Goal: Task Accomplishment & Management: Use online tool/utility

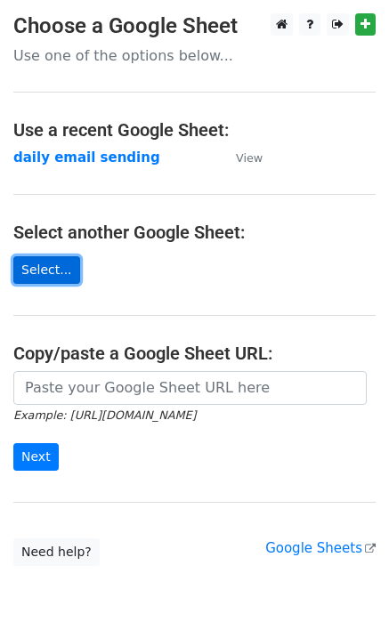
click at [52, 268] on link "Select..." at bounding box center [46, 270] width 67 height 28
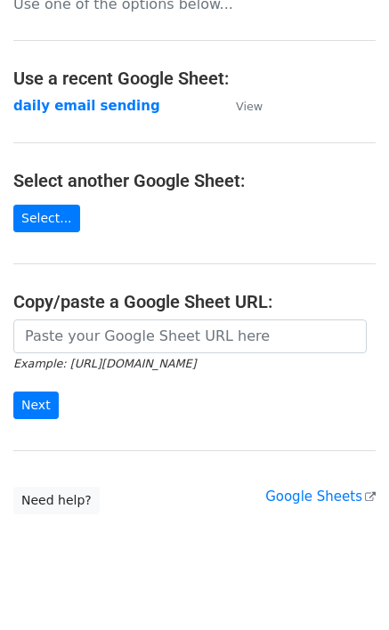
scroll to position [78, 0]
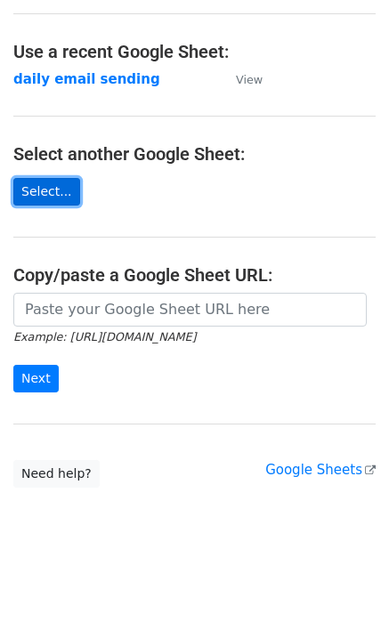
click at [51, 197] on link "Select..." at bounding box center [46, 192] width 67 height 28
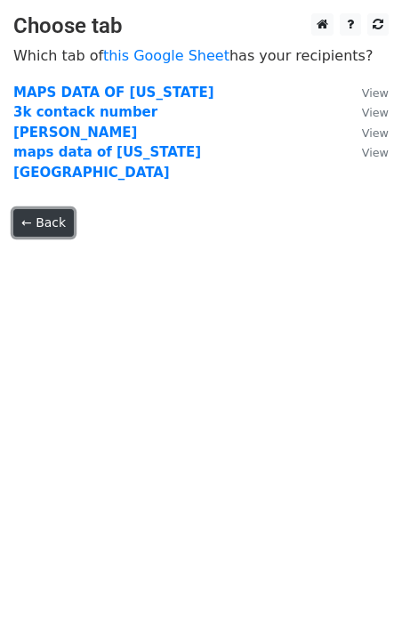
click at [47, 209] on link "← Back" at bounding box center [43, 223] width 61 height 28
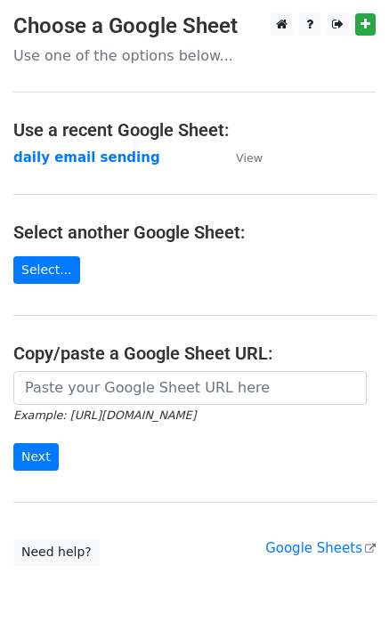
scroll to position [78, 0]
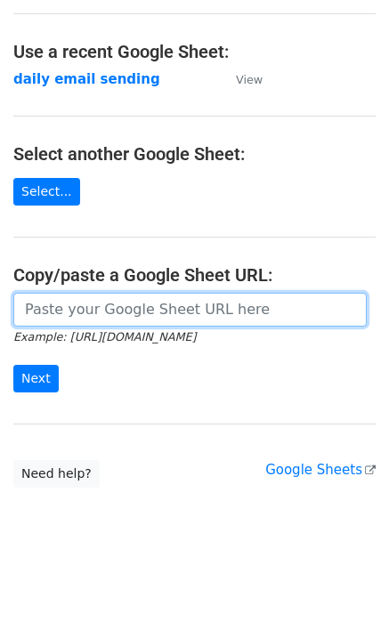
click at [108, 312] on input "url" at bounding box center [189, 310] width 353 height 34
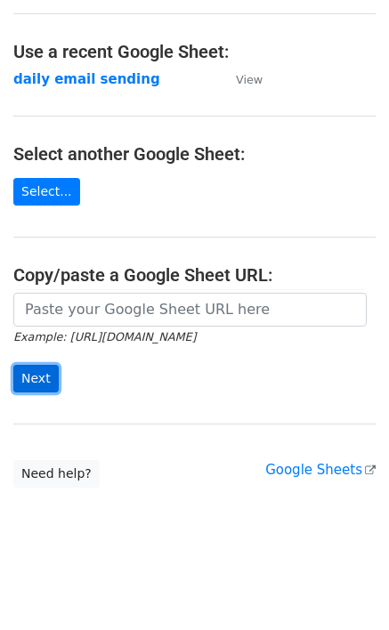
click at [36, 376] on input "Next" at bounding box center [35, 379] width 45 height 28
click at [137, 405] on div "Example: https://docs.google.com/spreadsheets/d/abc/edit Next" at bounding box center [194, 351] width 389 height 117
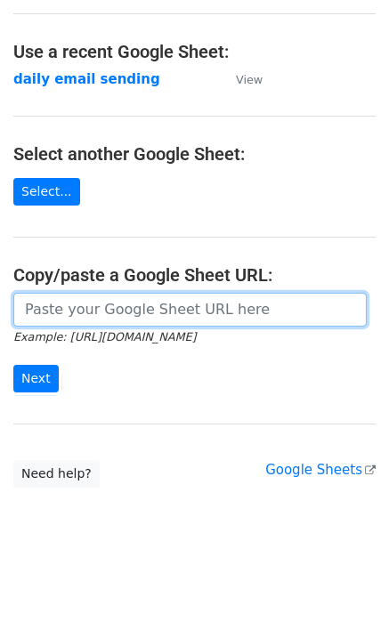
click at [123, 317] on input "url" at bounding box center [189, 310] width 353 height 34
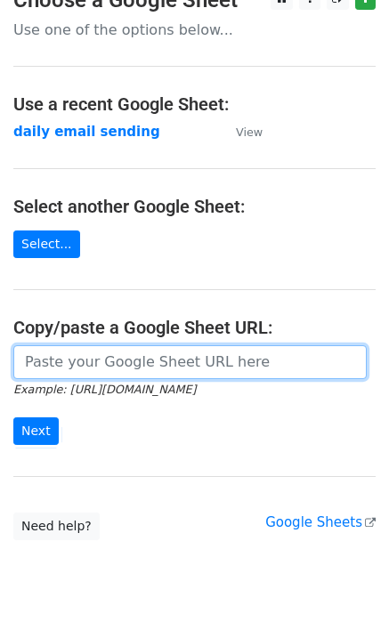
scroll to position [0, 0]
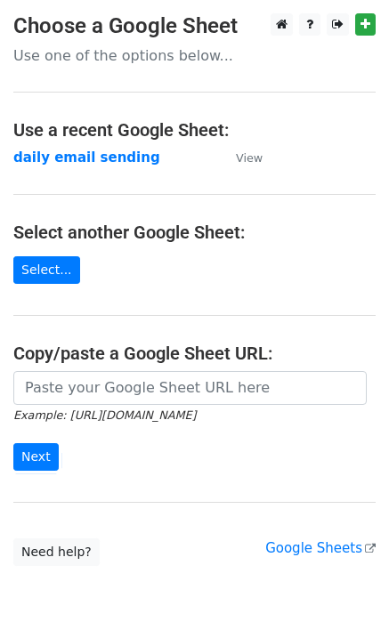
click at [73, 166] on td "daily email sending" at bounding box center [115, 158] width 205 height 20
click at [73, 162] on strong "daily email sending" at bounding box center [86, 158] width 147 height 16
click at [73, 158] on strong "daily email sending" at bounding box center [86, 158] width 147 height 16
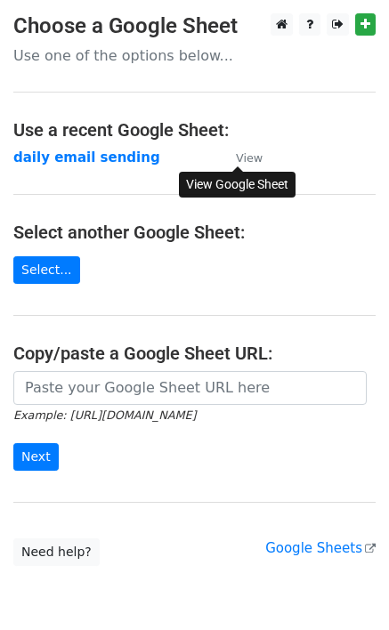
click at [243, 159] on small "View" at bounding box center [249, 157] width 27 height 13
click at [48, 269] on link "Select..." at bounding box center [46, 270] width 67 height 28
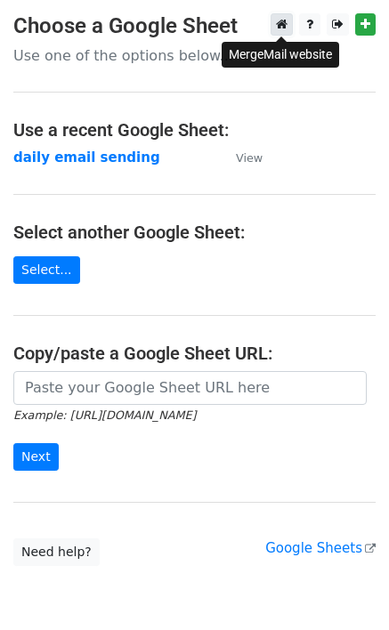
click at [285, 28] on icon at bounding box center [282, 24] width 12 height 12
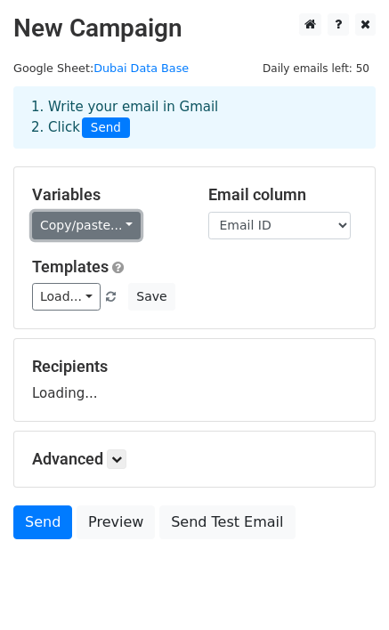
click at [103, 223] on link "Copy/paste..." at bounding box center [86, 226] width 109 height 28
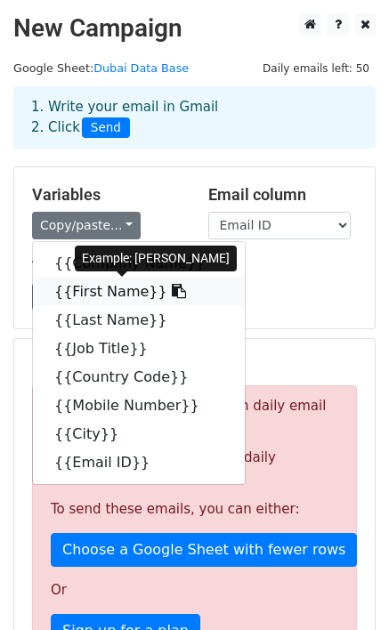
click at [172, 289] on icon at bounding box center [179, 291] width 14 height 14
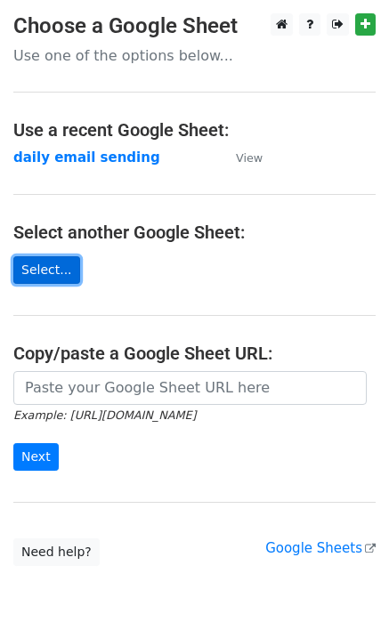
click at [40, 273] on link "Select..." at bounding box center [46, 270] width 67 height 28
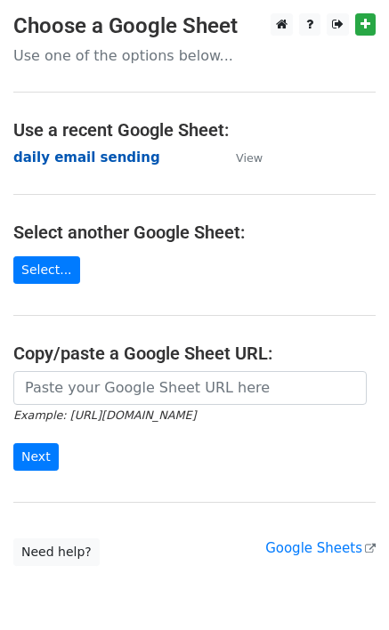
click at [79, 155] on strong "daily email sending" at bounding box center [86, 158] width 147 height 16
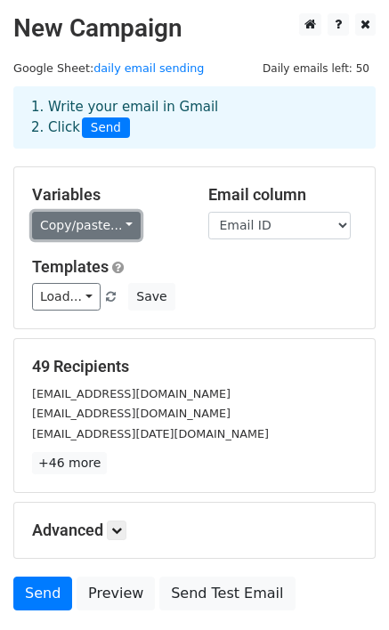
click at [91, 236] on link "Copy/paste..." at bounding box center [86, 226] width 109 height 28
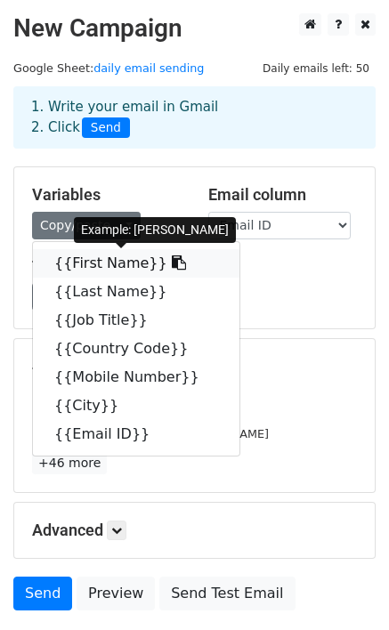
click at [85, 263] on link "{{First Name}}" at bounding box center [136, 263] width 206 height 28
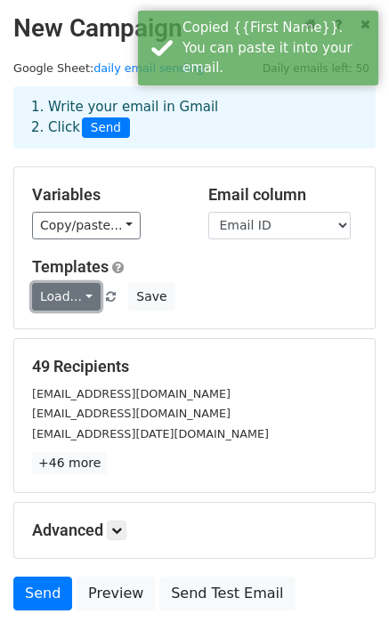
click at [77, 297] on link "Load..." at bounding box center [66, 297] width 69 height 28
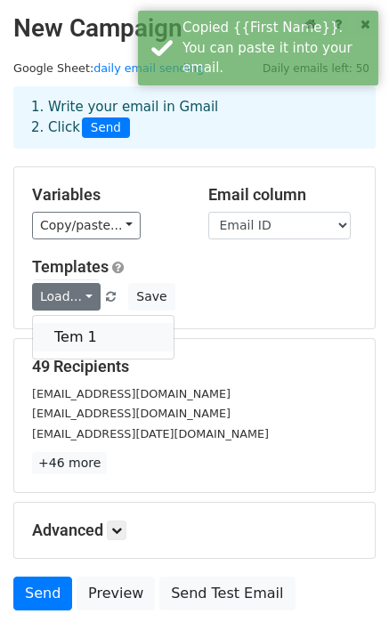
click at [85, 336] on link "Tem 1" at bounding box center [103, 337] width 141 height 28
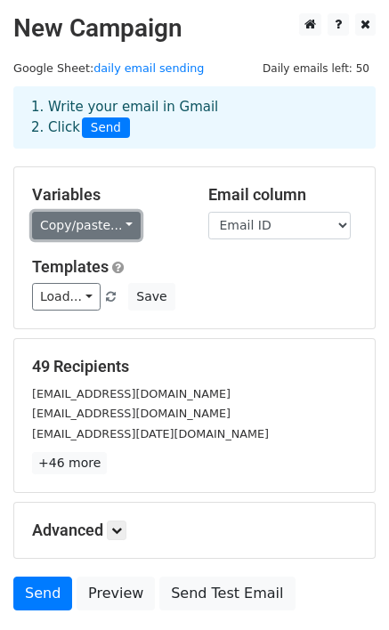
click at [109, 228] on link "Copy/paste..." at bounding box center [86, 226] width 109 height 28
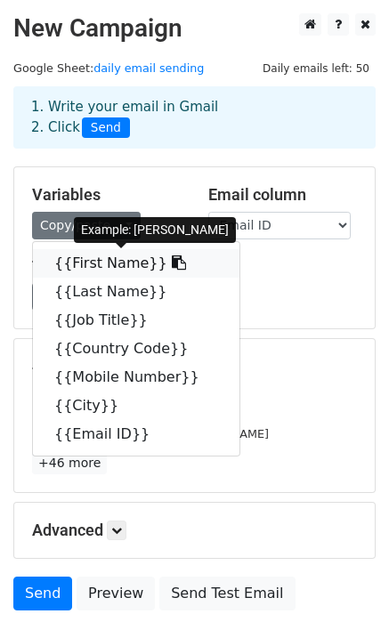
click at [90, 267] on link "{{First Name}}" at bounding box center [136, 263] width 206 height 28
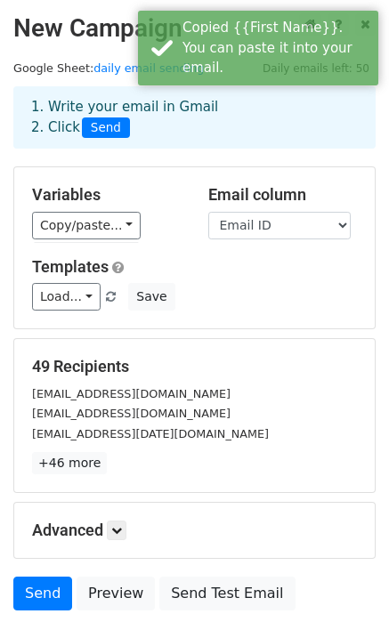
click at [341, 346] on div "49 Recipients dane@master.ventures aja@modus.vc hani.ramadan@beyridge.com +46 m…" at bounding box center [194, 415] width 360 height 153
click at [82, 301] on link "Load..." at bounding box center [66, 297] width 69 height 28
click at [76, 336] on link "Tem 1" at bounding box center [103, 337] width 141 height 28
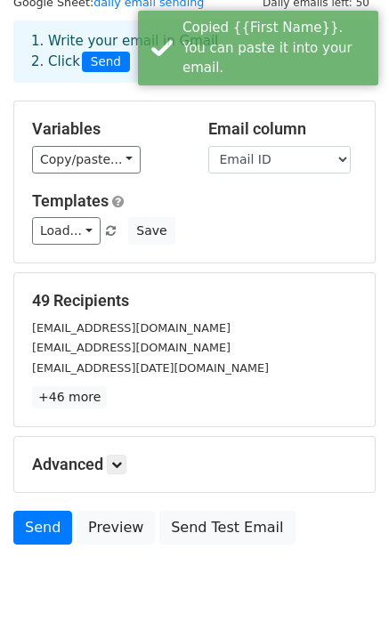
scroll to position [132, 0]
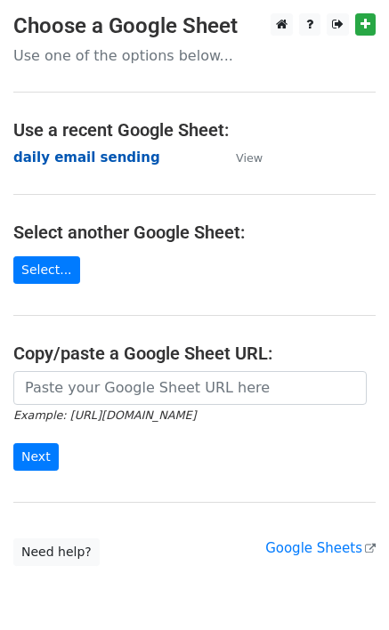
click at [91, 157] on strong "daily email sending" at bounding box center [86, 158] width 147 height 16
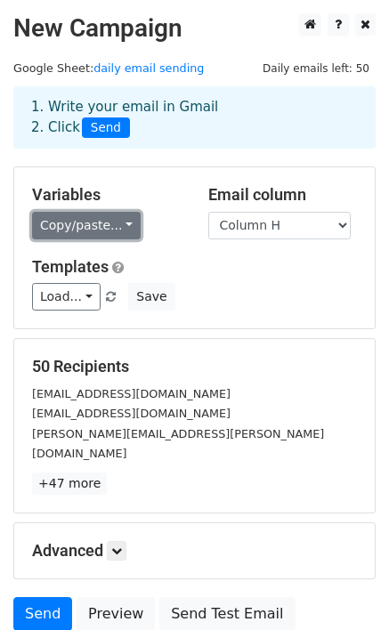
click at [74, 231] on link "Copy/paste..." at bounding box center [86, 226] width 109 height 28
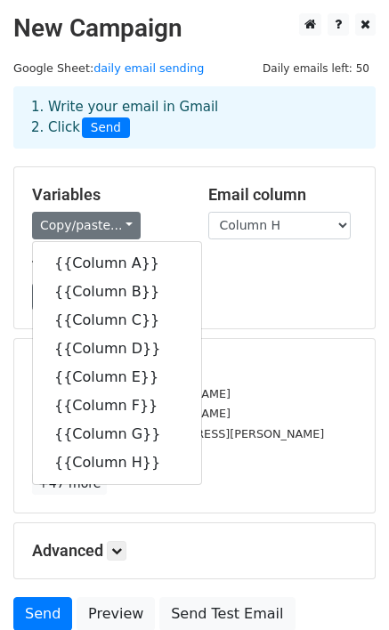
click at [262, 283] on div "Load... Tem 1 Save" at bounding box center [195, 297] width 352 height 28
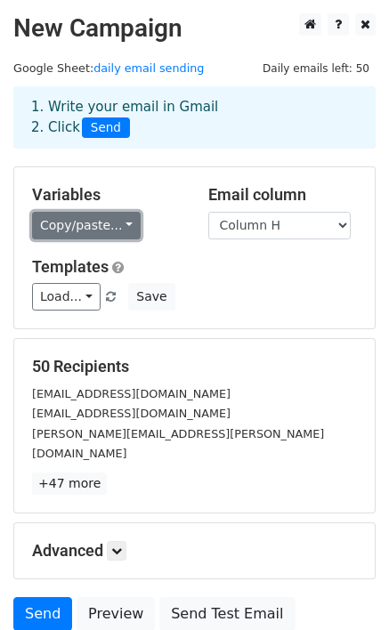
click at [85, 224] on link "Copy/paste..." at bounding box center [86, 226] width 109 height 28
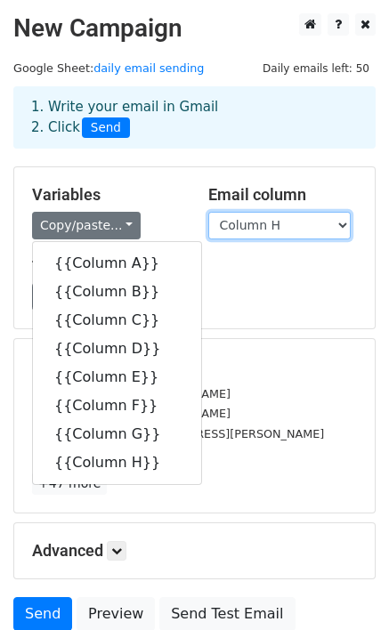
click at [268, 215] on select "Column A Column B Column C Column D Column E Column F Column G Column H" at bounding box center [279, 226] width 142 height 28
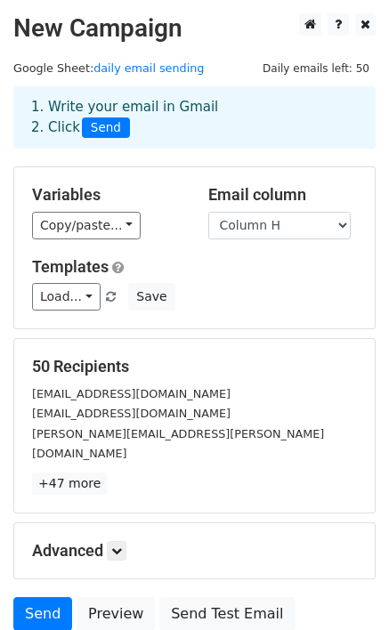
click at [154, 238] on div "Copy/paste... {{Column A}} {{Column B}} {{Column C}} {{Column D}} {{Column E}} …" at bounding box center [107, 226] width 150 height 28
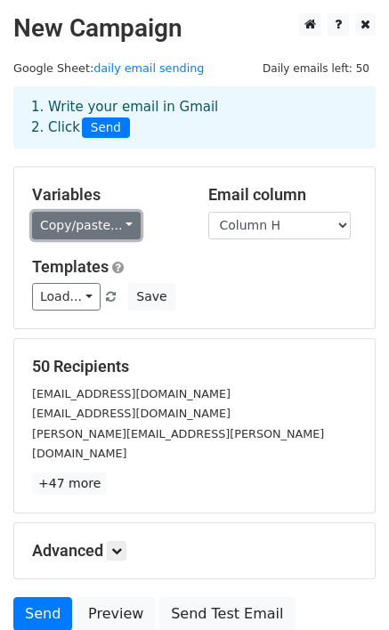
click at [81, 230] on link "Copy/paste..." at bounding box center [86, 226] width 109 height 28
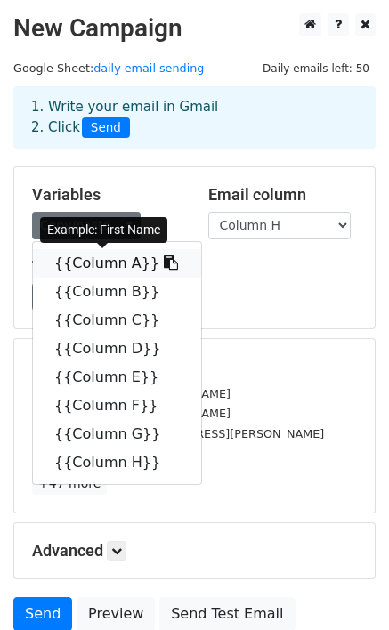
click at [125, 263] on link "{{Column A}}" at bounding box center [117, 263] width 168 height 28
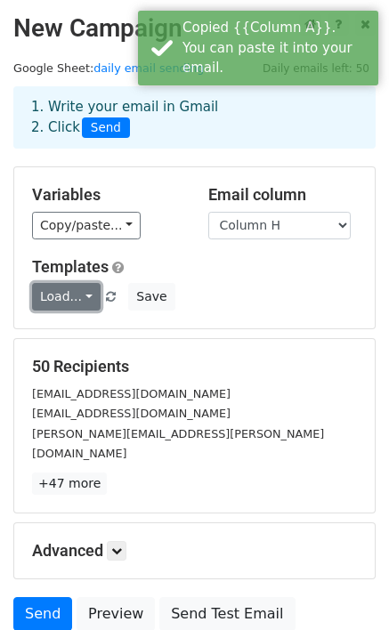
click at [77, 289] on link "Load..." at bounding box center [66, 297] width 69 height 28
click at [94, 341] on link "Tem 1" at bounding box center [103, 337] width 141 height 28
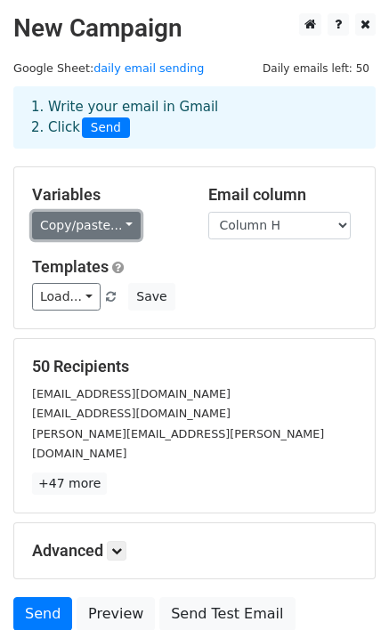
click at [97, 223] on link "Copy/paste..." at bounding box center [86, 226] width 109 height 28
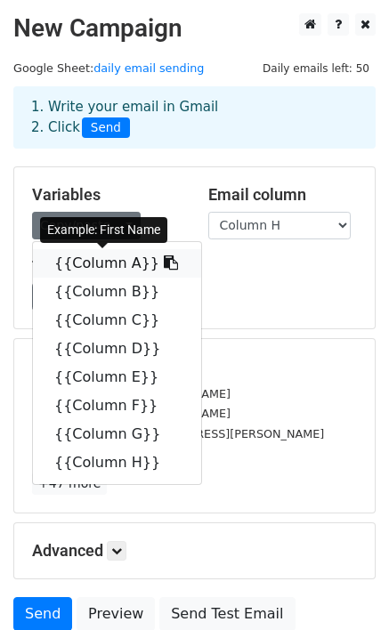
click at [105, 261] on link "{{Column A}}" at bounding box center [117, 263] width 168 height 28
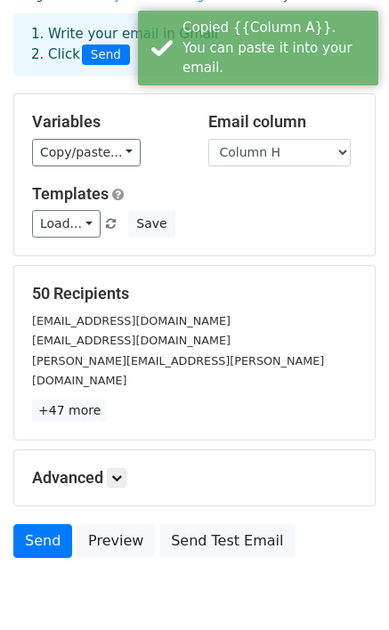
scroll to position [132, 0]
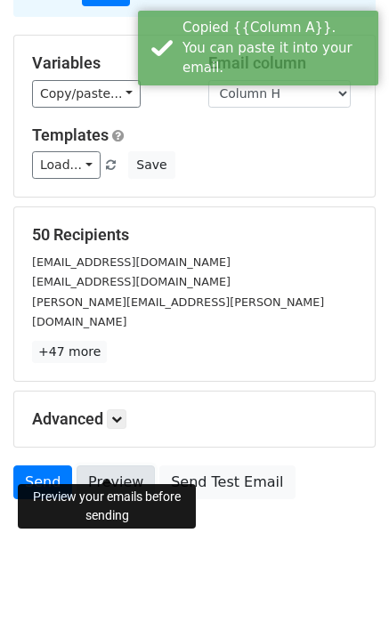
click at [121, 465] on link "Preview" at bounding box center [116, 482] width 78 height 34
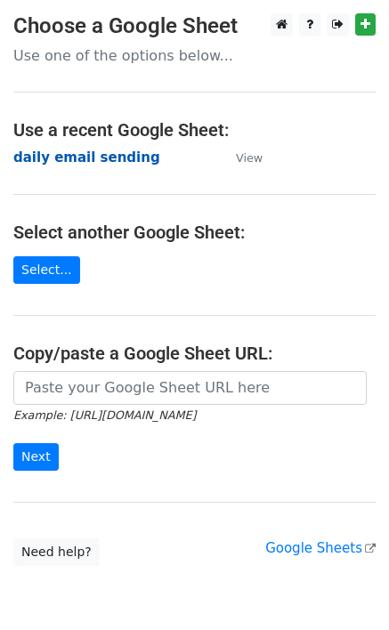
click at [84, 156] on strong "daily email sending" at bounding box center [86, 158] width 147 height 16
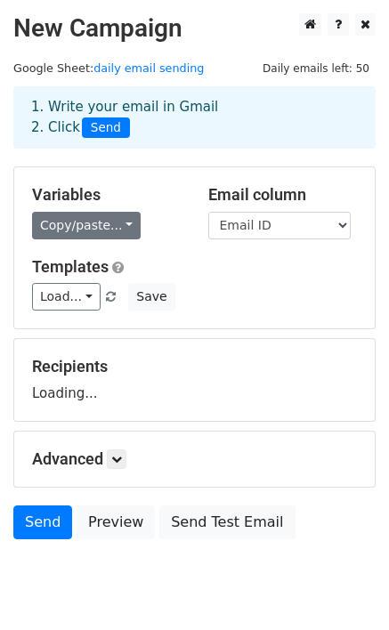
click at [80, 231] on link "Copy/paste..." at bounding box center [86, 226] width 109 height 28
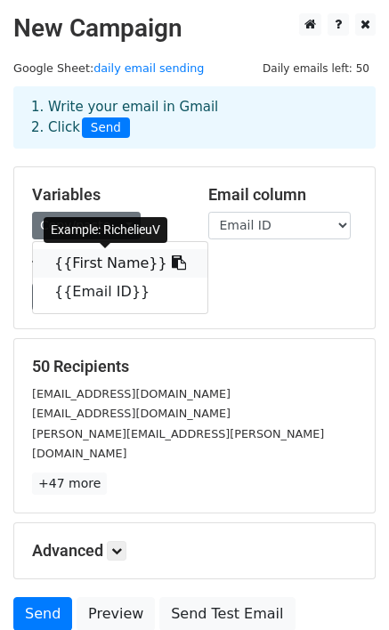
click at [89, 263] on link "{{First Name}}" at bounding box center [120, 263] width 174 height 28
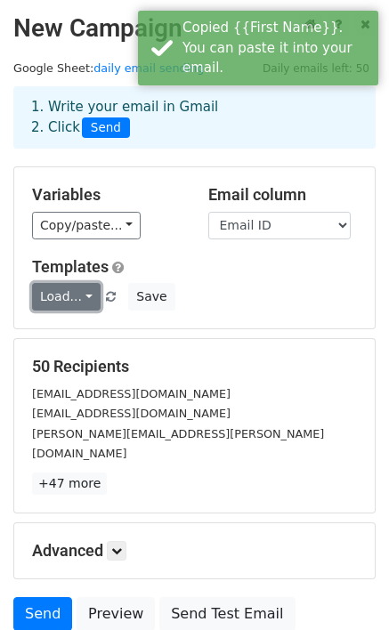
click at [58, 295] on link "Load..." at bounding box center [66, 297] width 69 height 28
click at [68, 334] on link "Tem 1" at bounding box center [103, 337] width 141 height 28
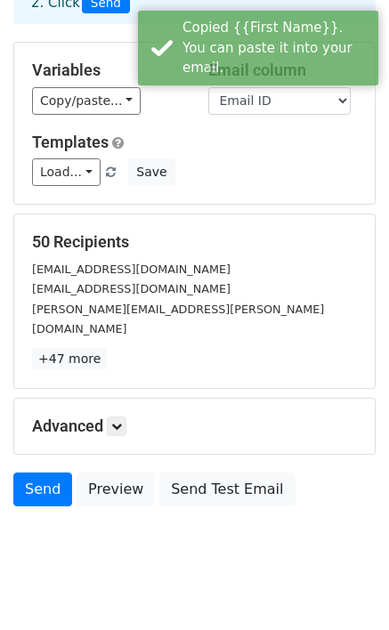
scroll to position [132, 0]
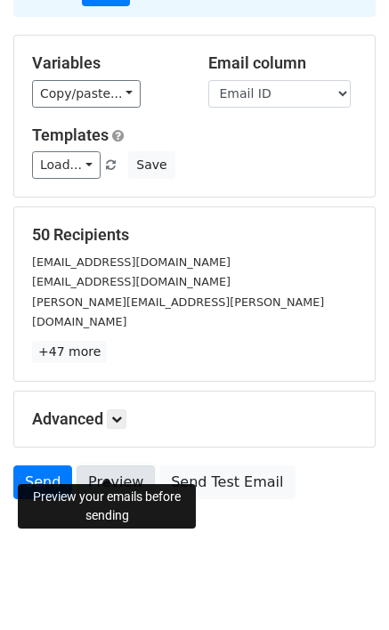
click at [106, 465] on link "Preview" at bounding box center [116, 482] width 78 height 34
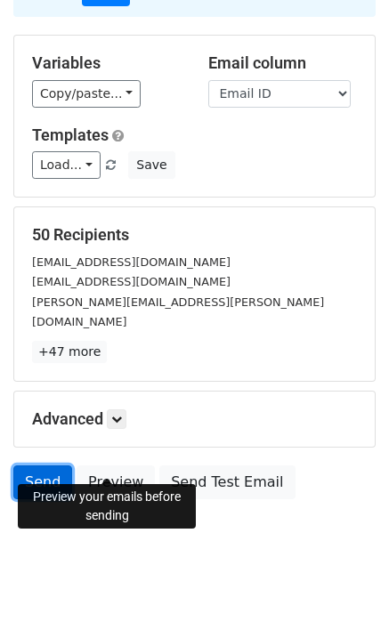
click at [53, 465] on link "Send" at bounding box center [42, 482] width 59 height 34
